Goal: Information Seeking & Learning: Learn about a topic

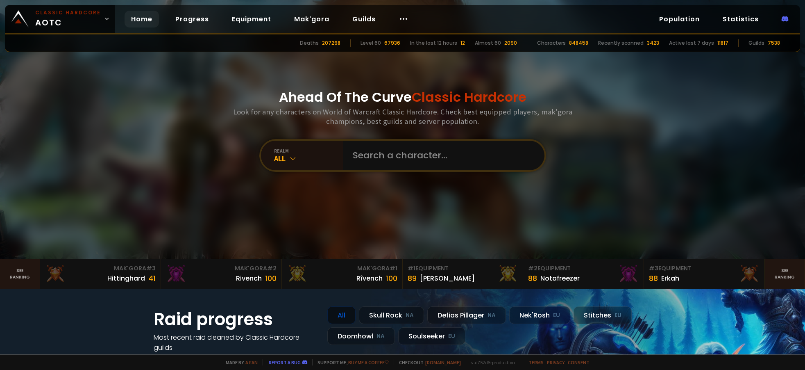
click at [387, 148] on input "text" at bounding box center [441, 155] width 187 height 29
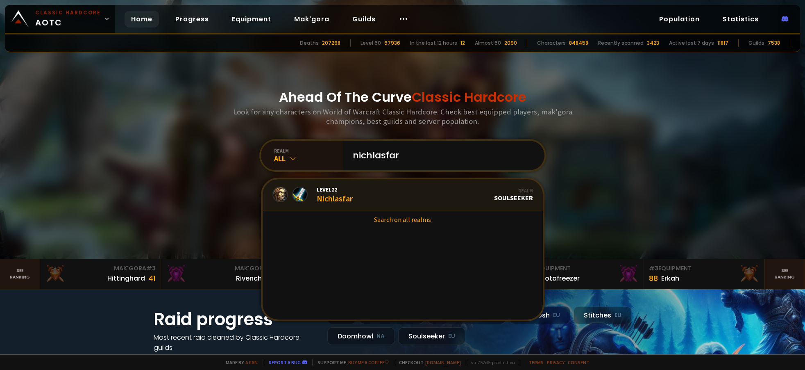
type input "nichlasfar"
click at [304, 190] on div "Level 22 Nichlasfar" at bounding box center [312, 195] width 80 height 18
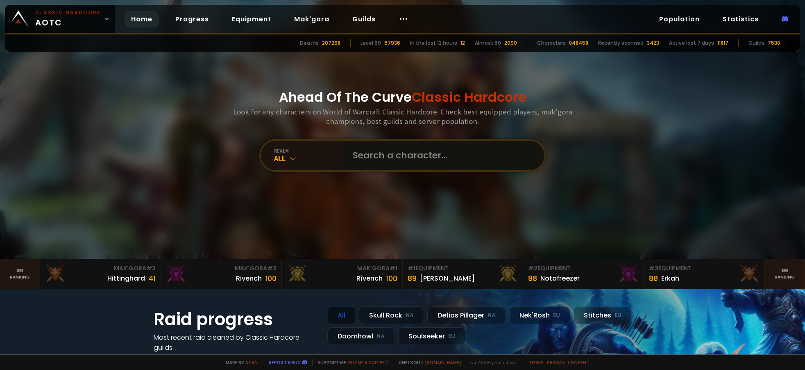
click at [366, 153] on input "text" at bounding box center [441, 155] width 187 height 29
type input "modulacap"
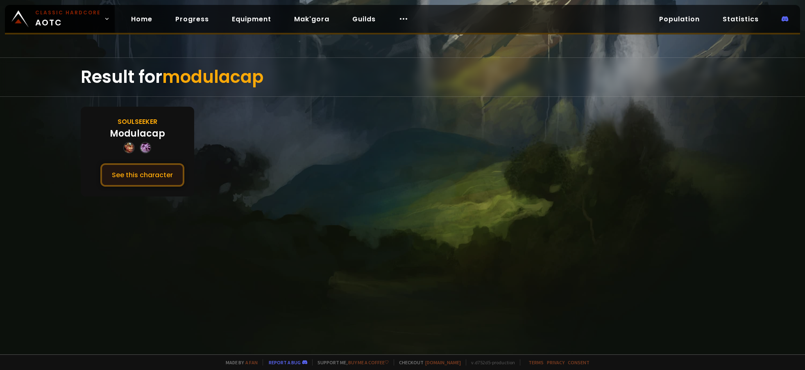
click at [144, 174] on button "See this character" at bounding box center [142, 174] width 84 height 23
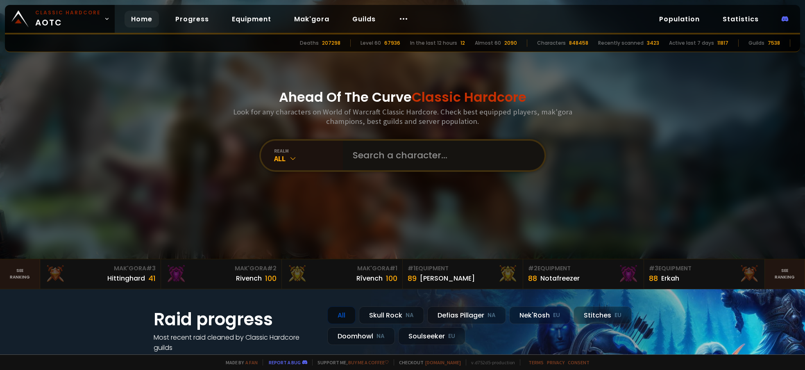
click at [366, 150] on input "text" at bounding box center [441, 155] width 187 height 29
click at [368, 159] on input "text" at bounding box center [441, 155] width 187 height 29
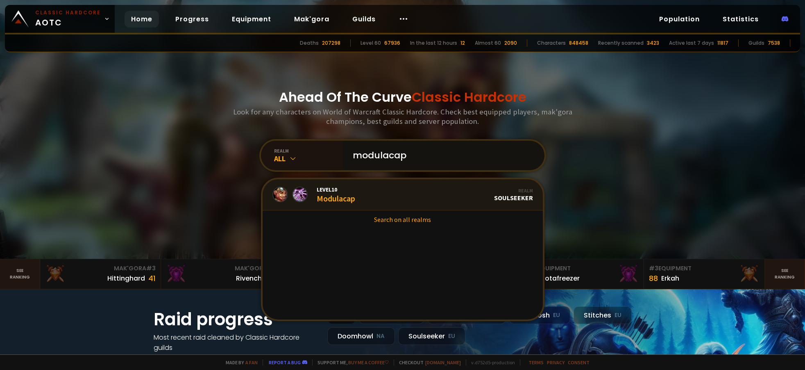
type input "modulacap"
click at [293, 194] on div at bounding box center [300, 194] width 16 height 16
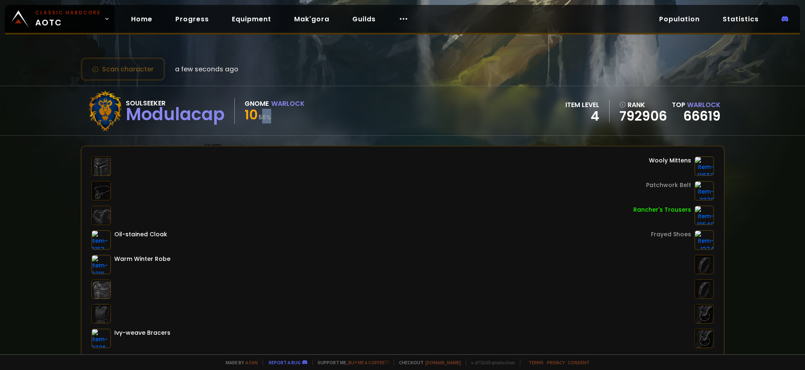
drag, startPoint x: 261, startPoint y: 118, endPoint x: 269, endPoint y: 118, distance: 8.6
click at [269, 118] on small "56 %" at bounding box center [265, 117] width 13 height 8
drag, startPoint x: 269, startPoint y: 118, endPoint x: 286, endPoint y: 167, distance: 52.0
click at [286, 167] on div "Oil-stained Cloak Warm Winter Robe Ivy-weave Bracers Wooly Mittens Patchwork Be…" at bounding box center [402, 252] width 623 height 192
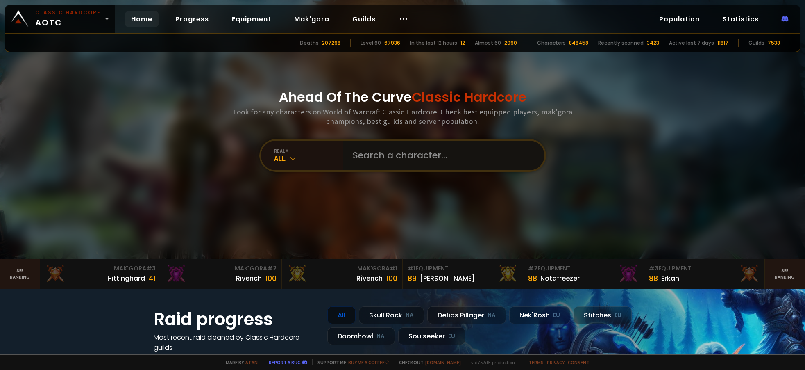
click at [354, 154] on input "text" at bounding box center [441, 155] width 187 height 29
type input "palaestina"
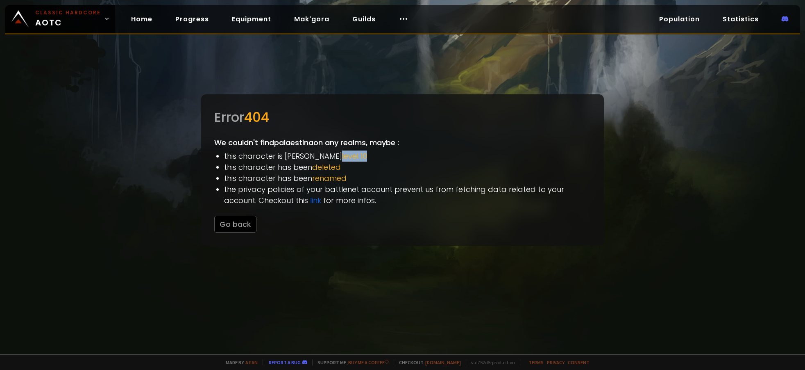
drag, startPoint x: 311, startPoint y: 154, endPoint x: 338, endPoint y: 158, distance: 27.6
click at [338, 158] on li "this character is bellow level 10" at bounding box center [407, 155] width 367 height 11
click at [189, 146] on div at bounding box center [402, 185] width 805 height 370
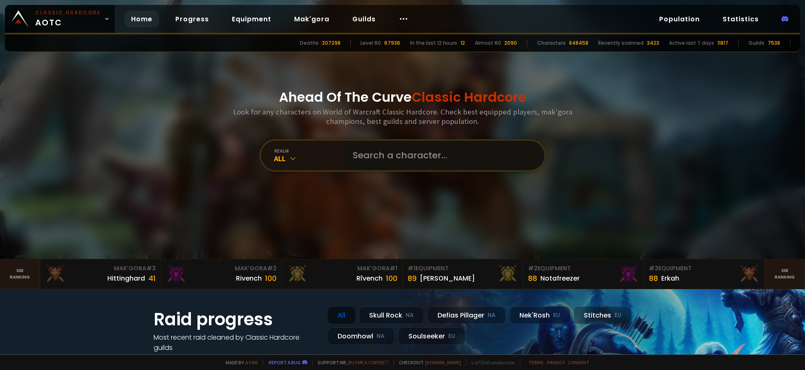
click at [374, 153] on input "text" at bounding box center [441, 155] width 187 height 29
type input "solozf"
click at [362, 153] on input "text" at bounding box center [441, 155] width 187 height 29
